Goal: Information Seeking & Learning: Learn about a topic

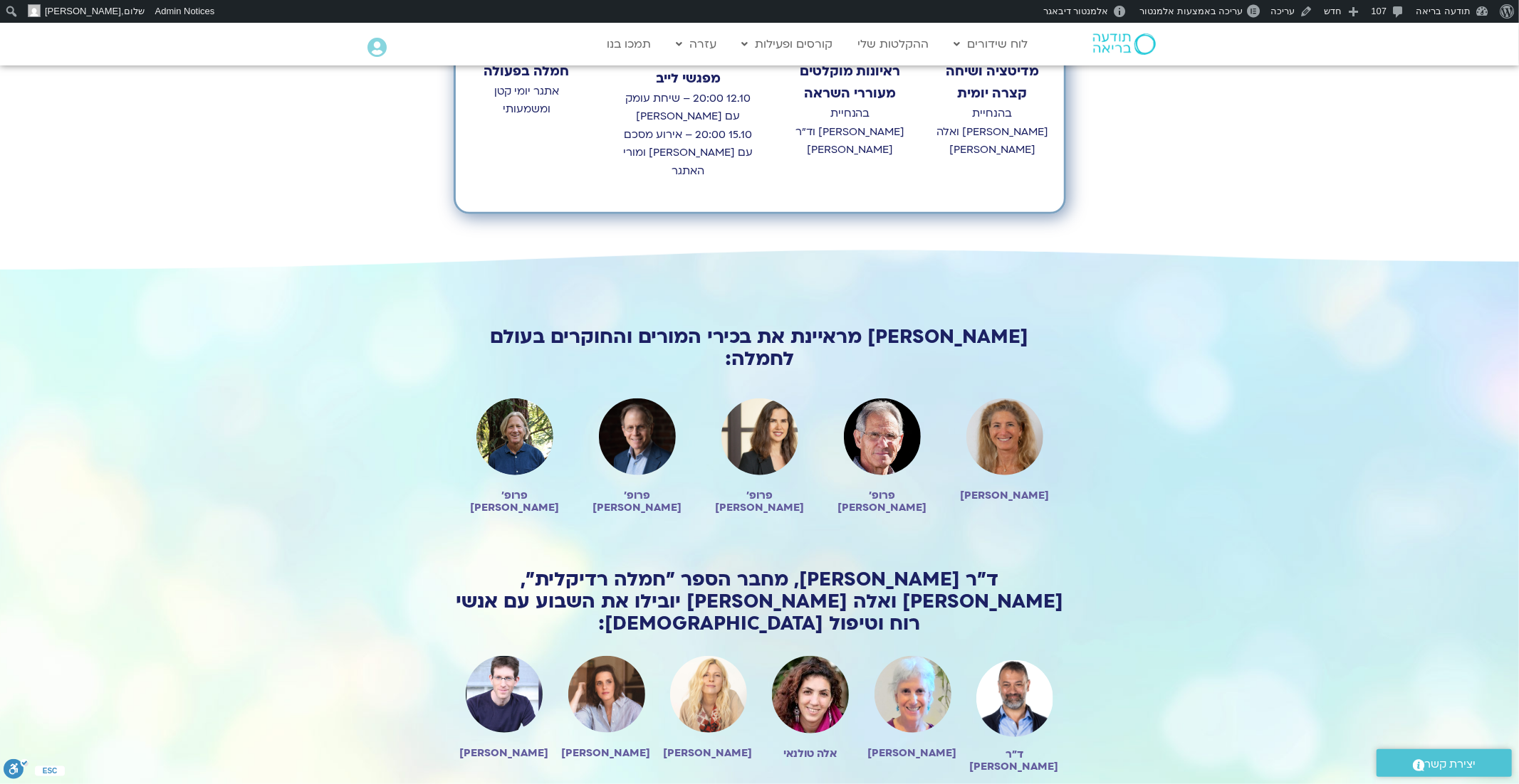
scroll to position [768, 0]
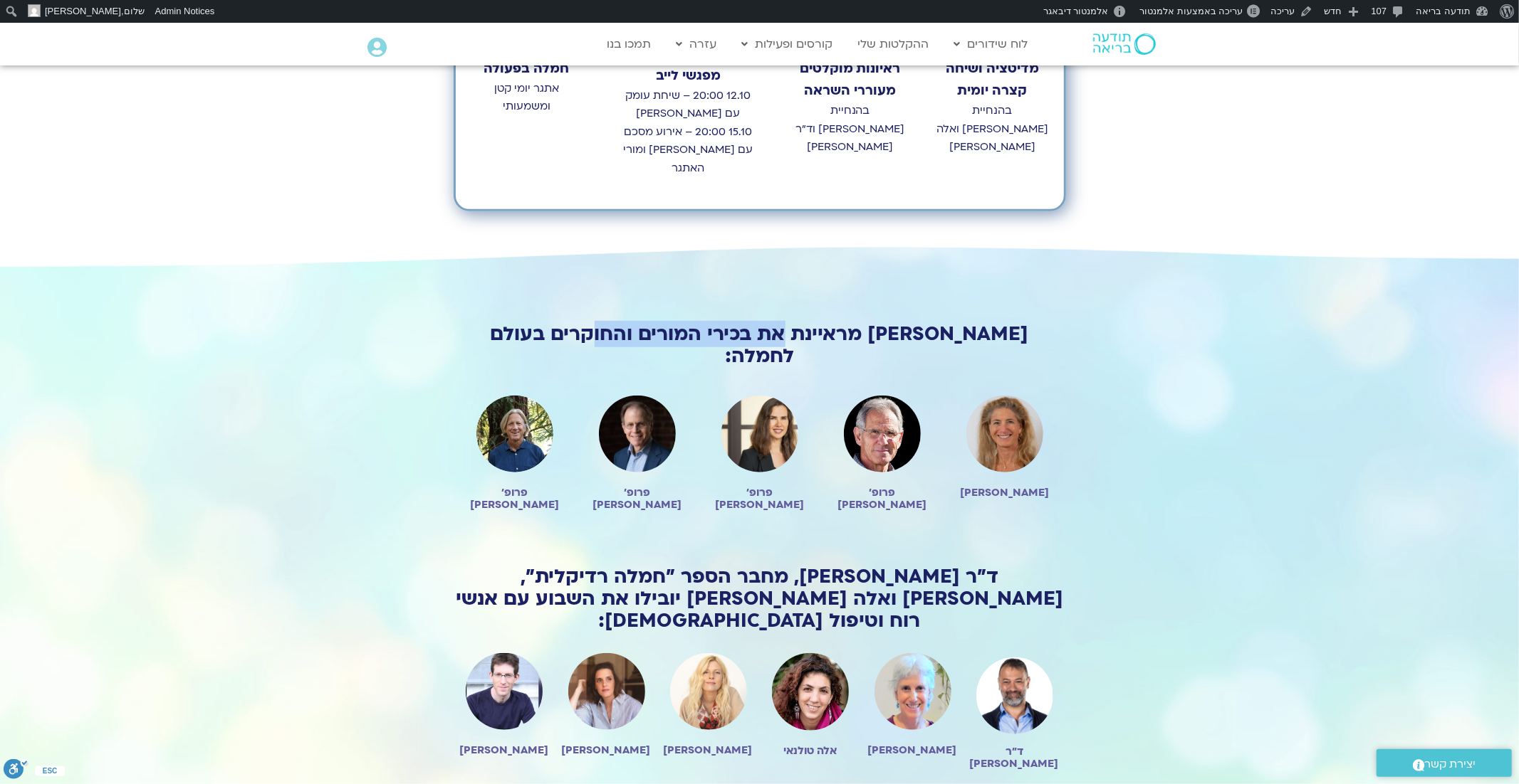
drag, startPoint x: 818, startPoint y: 315, endPoint x: 614, endPoint y: 314, distance: 204.0
click at [614, 323] on h2 "טארה בראך מראיינת את בכירי המורים והחוקרים בעולם לחמלה:" at bounding box center [760, 345] width 612 height 44
copy h2 "בכירי המורים והחוקרים"
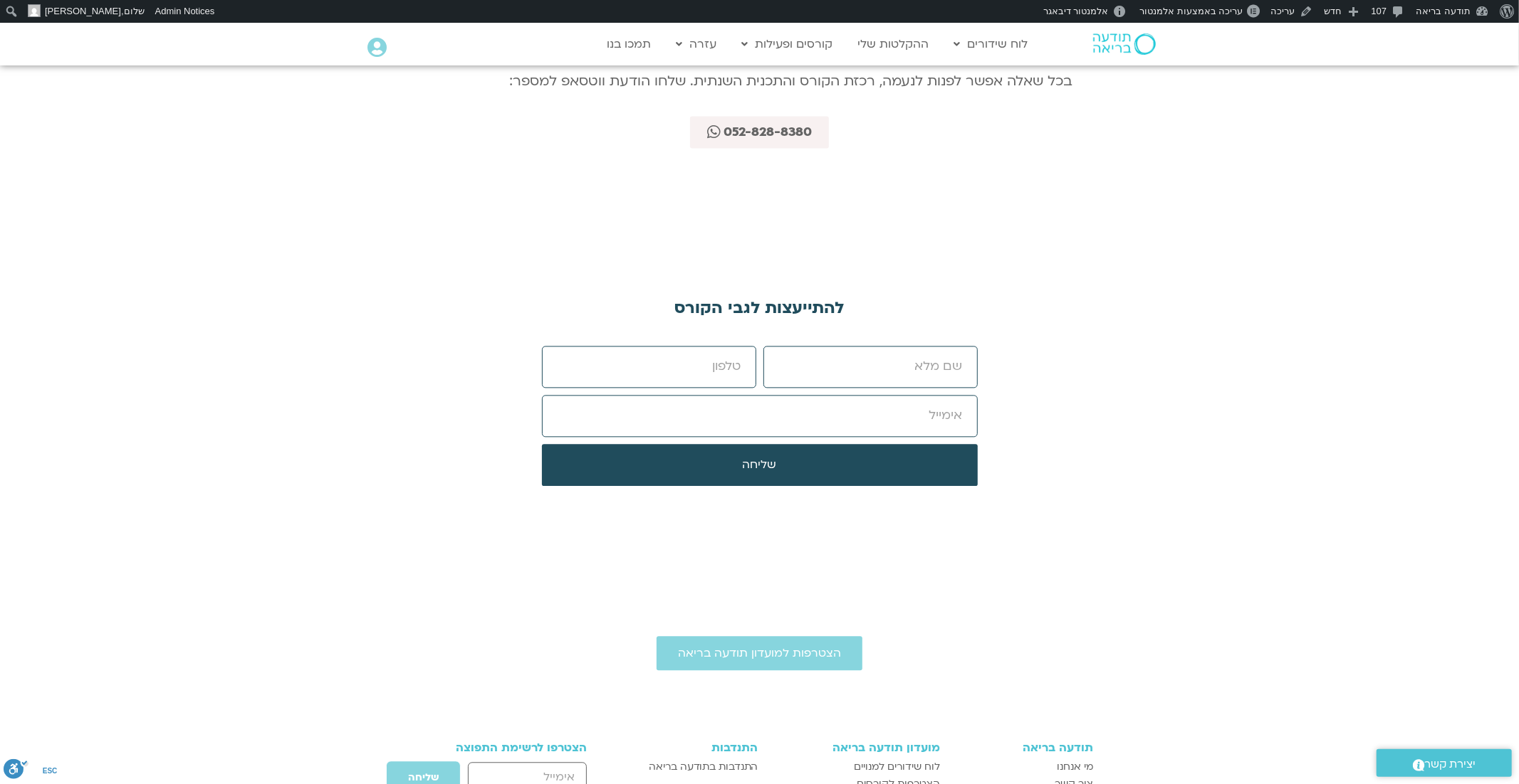
scroll to position [7158, 0]
